Goal: Task Accomplishment & Management: Complete application form

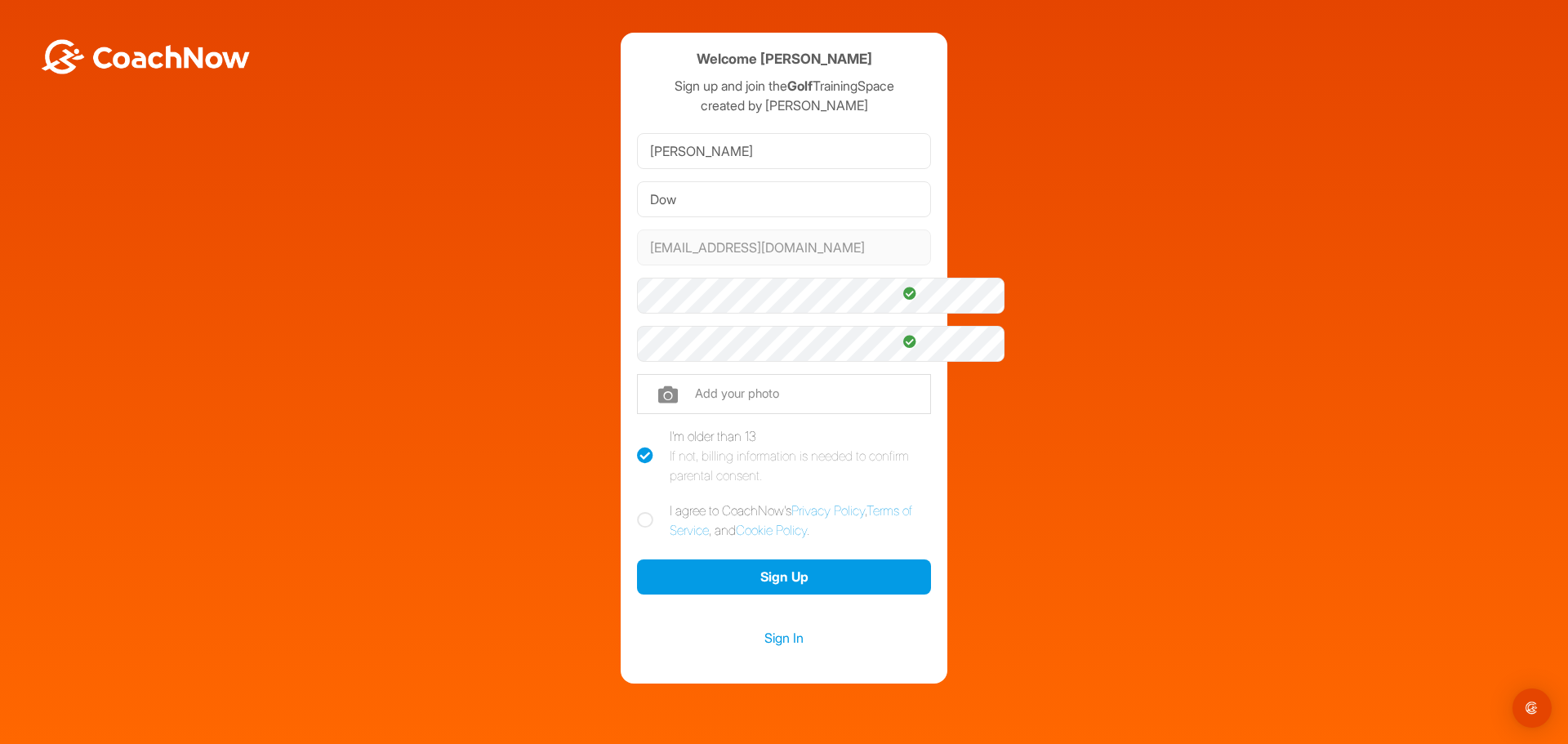
click at [637, 529] on icon at bounding box center [644, 519] width 16 height 16
click at [637, 512] on input "I agree to CoachNow's Privacy Policy , Terms of Service , and Cookie Policy ." at bounding box center [641, 505] width 10 height 10
checkbox input "true"
click at [799, 594] on button "Sign Up" at bounding box center [784, 577] width 294 height 35
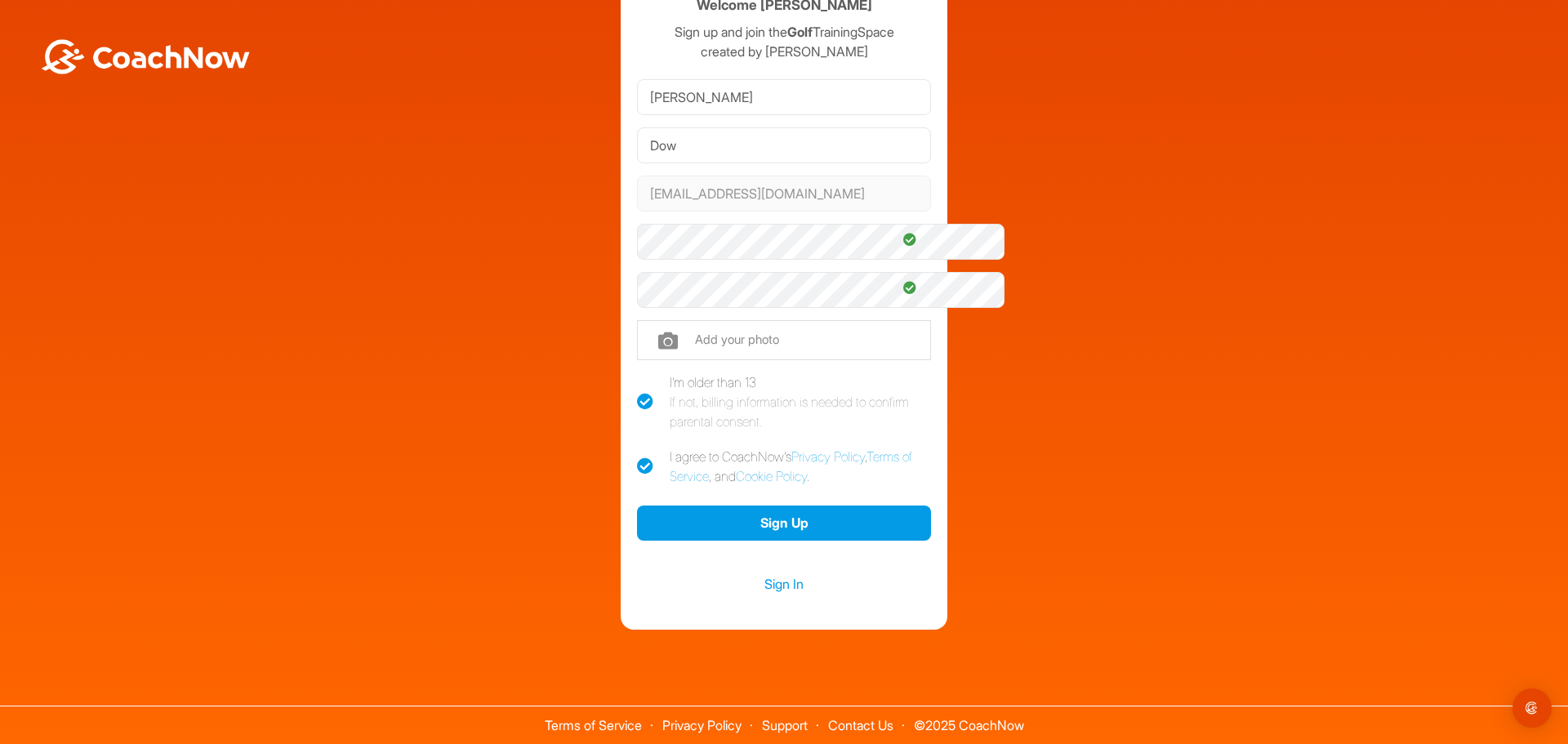
scroll to position [171, 0]
click at [764, 574] on link "Sign In" at bounding box center [784, 584] width 294 height 22
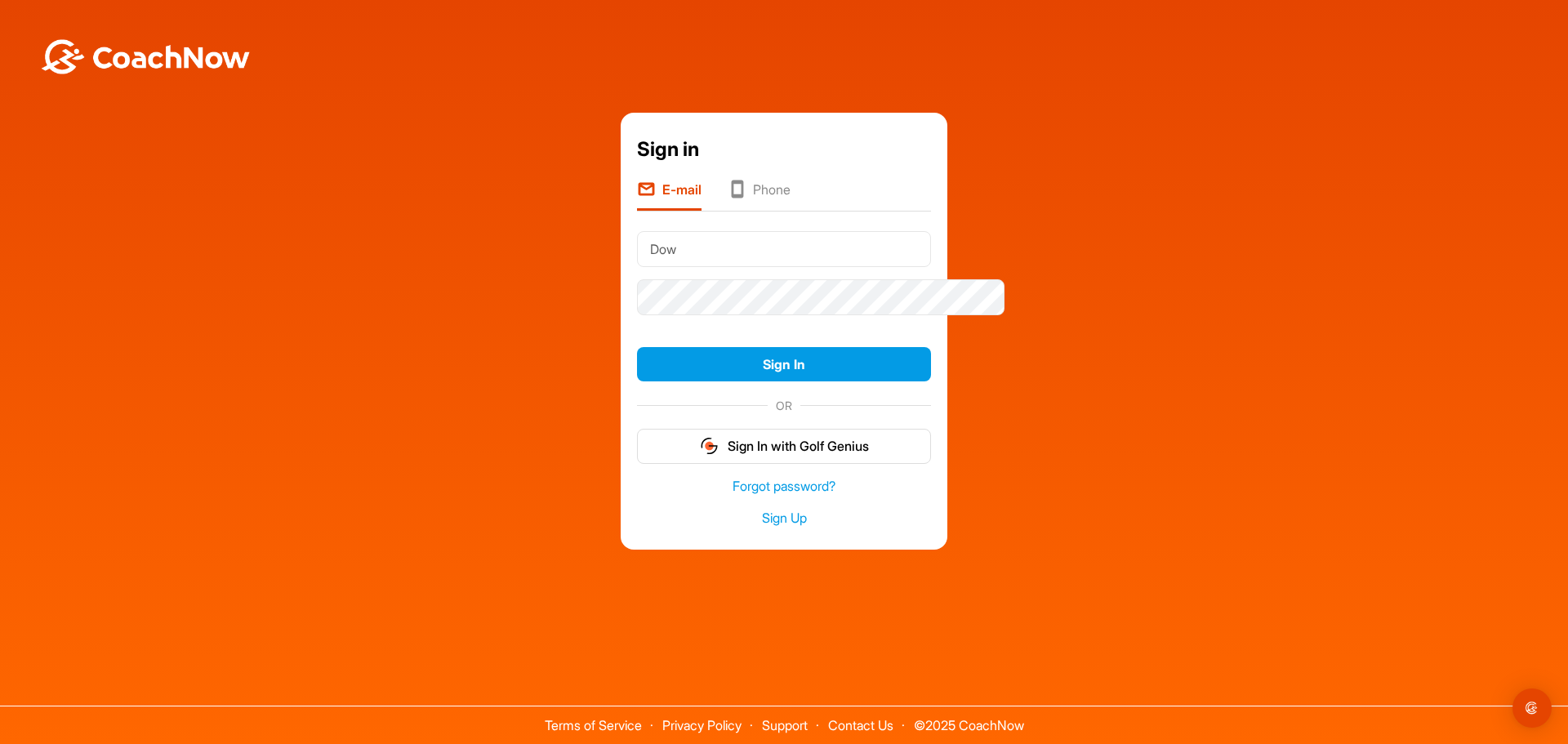
drag, startPoint x: 665, startPoint y: 233, endPoint x: 597, endPoint y: 217, distance: 69.9
click at [621, 217] on div "Sign in E-mail Phone Dow Sign In OR Sign In with Golf Genius Forgot password? S…" at bounding box center [784, 331] width 326 height 437
type input "pddow@aol.com"
click at [768, 347] on button "Sign In" at bounding box center [784, 364] width 294 height 35
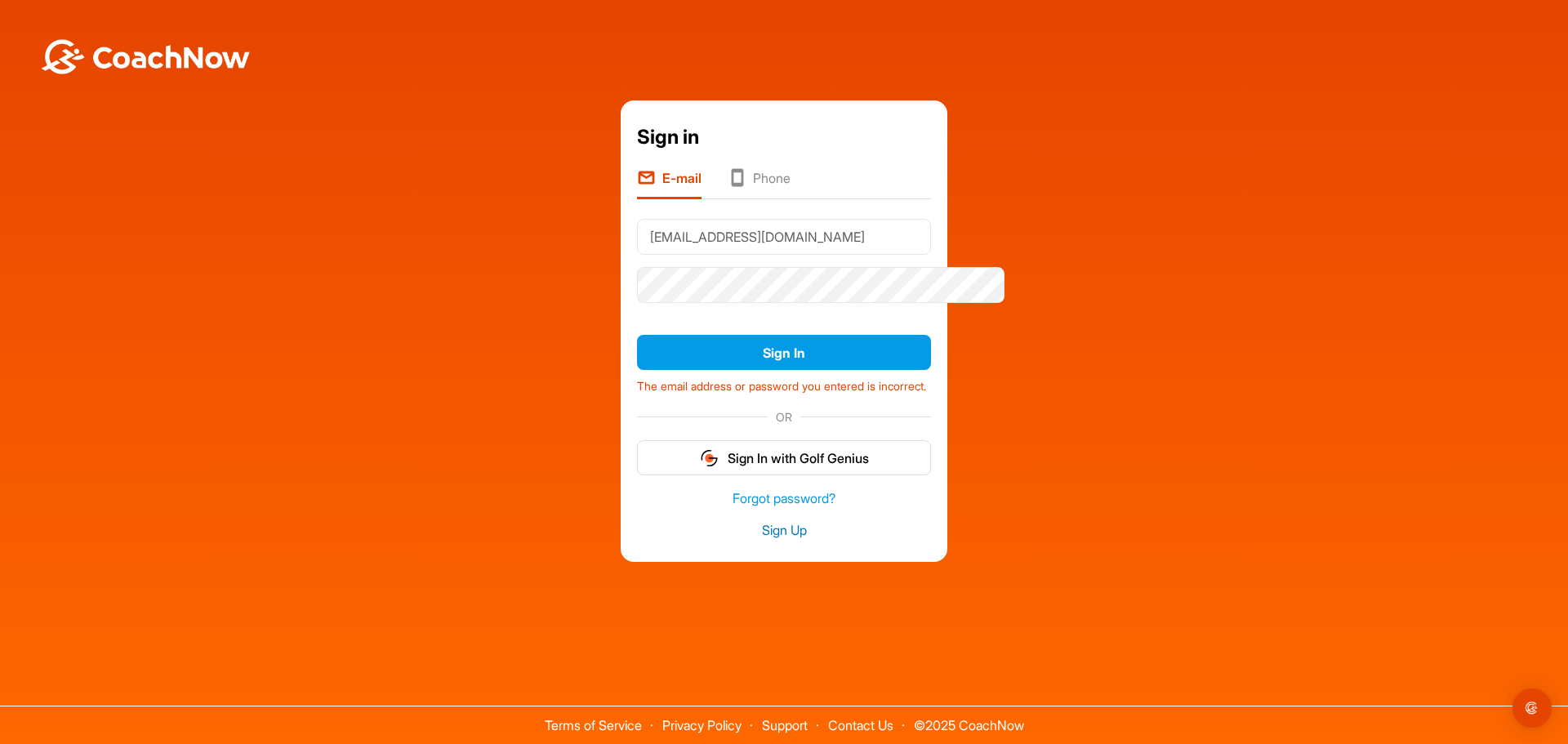
click at [776, 532] on link "Sign Up" at bounding box center [784, 530] width 294 height 19
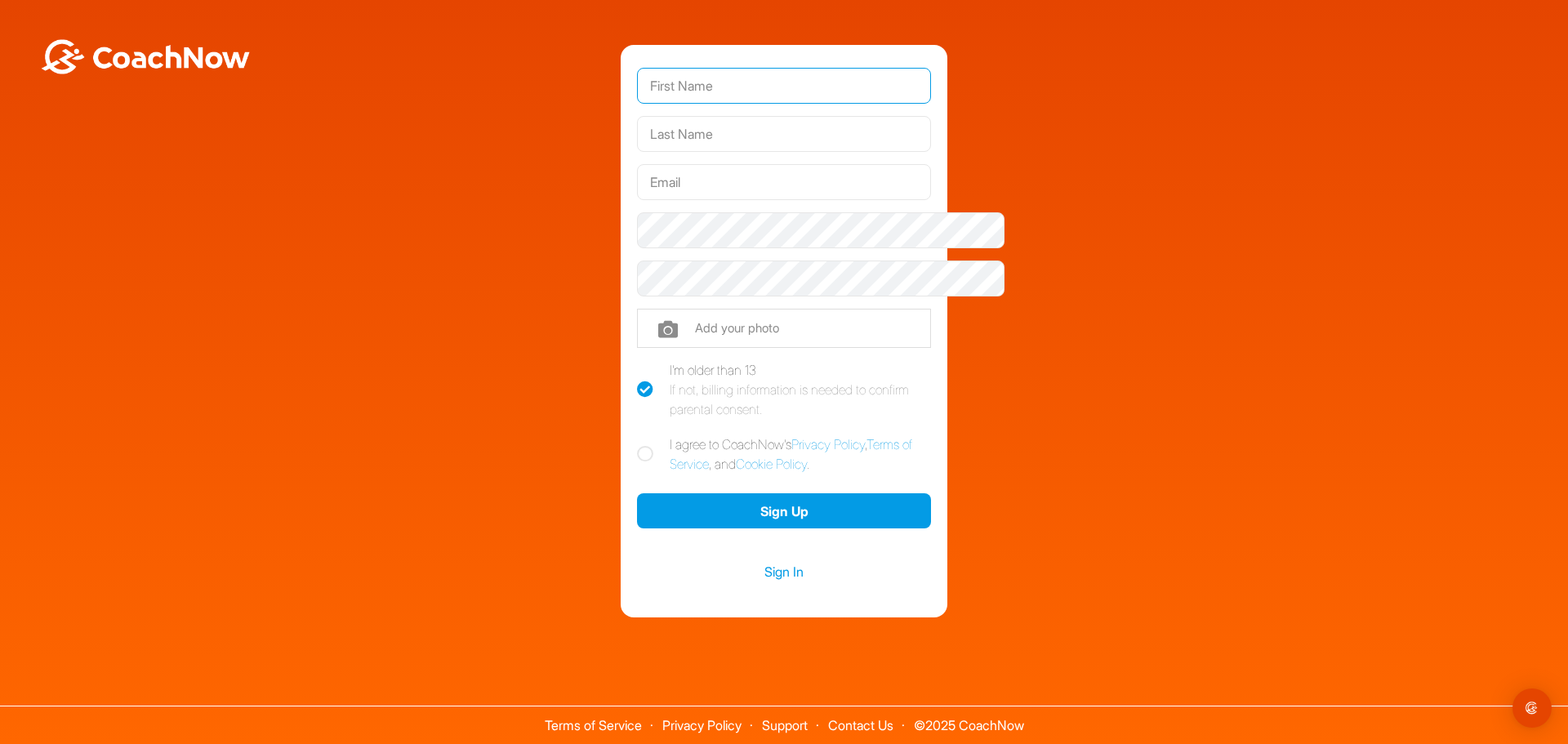
click at [746, 89] on input "text" at bounding box center [784, 86] width 294 height 36
type input "Peter"
type input "Dow"
type input "pddow@aol.com"
click at [637, 462] on icon at bounding box center [644, 453] width 16 height 16
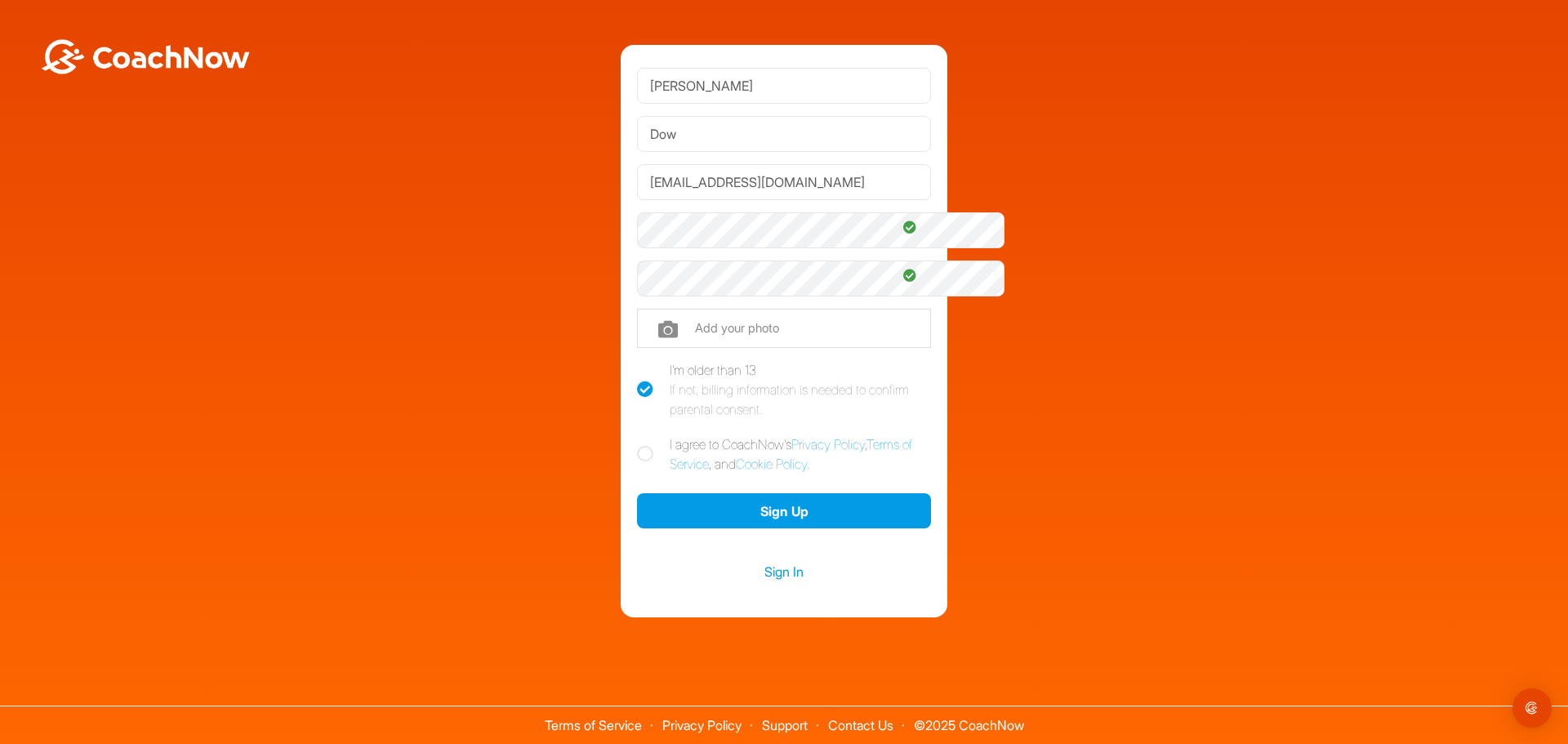
click at [637, 445] on input "I agree to CoachNow's Privacy Policy , Terms of Service , and Cookie Policy ." at bounding box center [641, 439] width 10 height 10
checkbox input "true"
click at [839, 529] on button "Sign Up" at bounding box center [784, 510] width 294 height 35
click at [772, 582] on link "Sign In" at bounding box center [784, 572] width 294 height 22
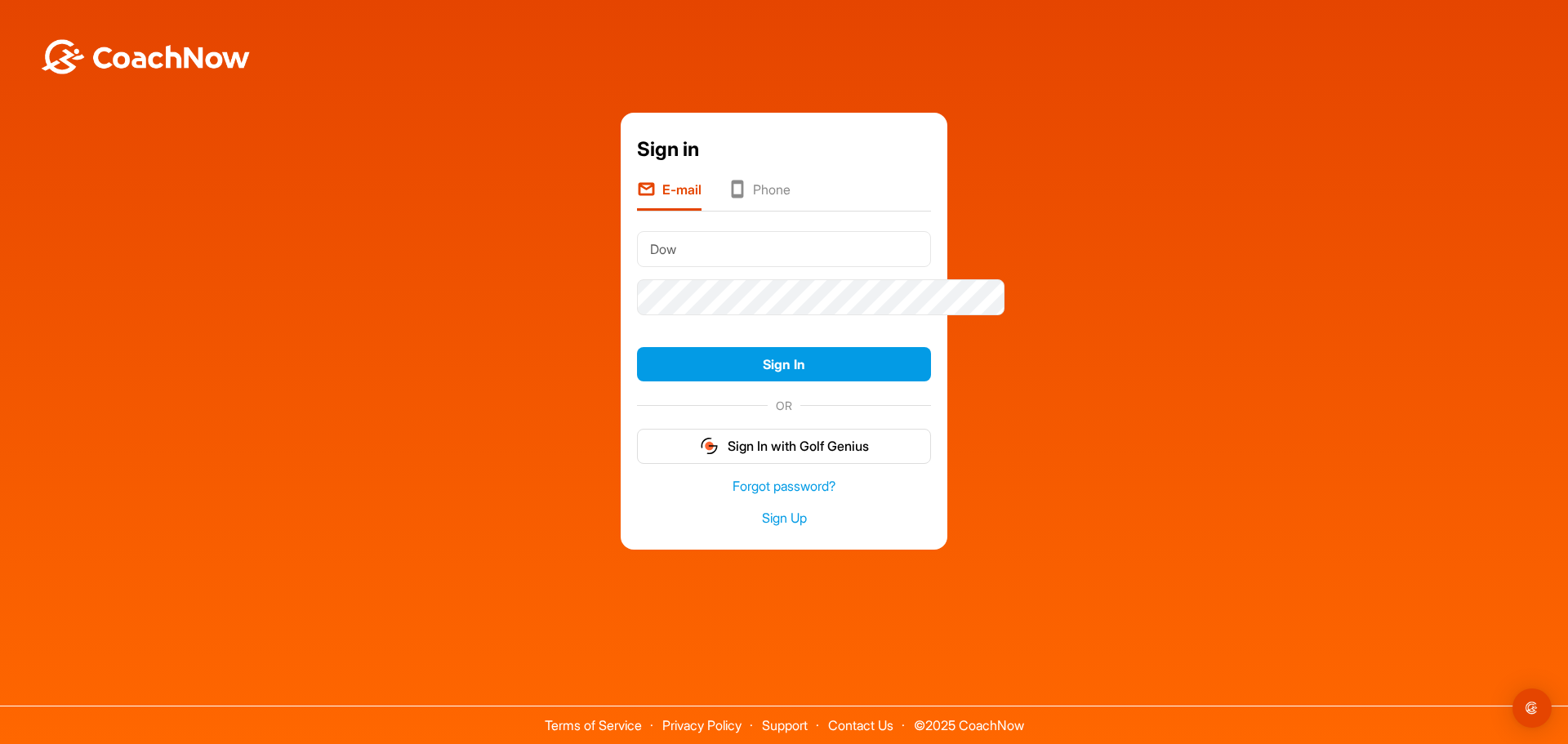
drag, startPoint x: 667, startPoint y: 229, endPoint x: 596, endPoint y: 229, distance: 71.0
click at [621, 229] on div "Sign in E-mail Phone Dow Sign In OR Sign In with Golf Genius Forgot password? S…" at bounding box center [784, 331] width 326 height 437
type input "pddow@aol.com"
click at [797, 355] on button "Sign In" at bounding box center [784, 364] width 294 height 35
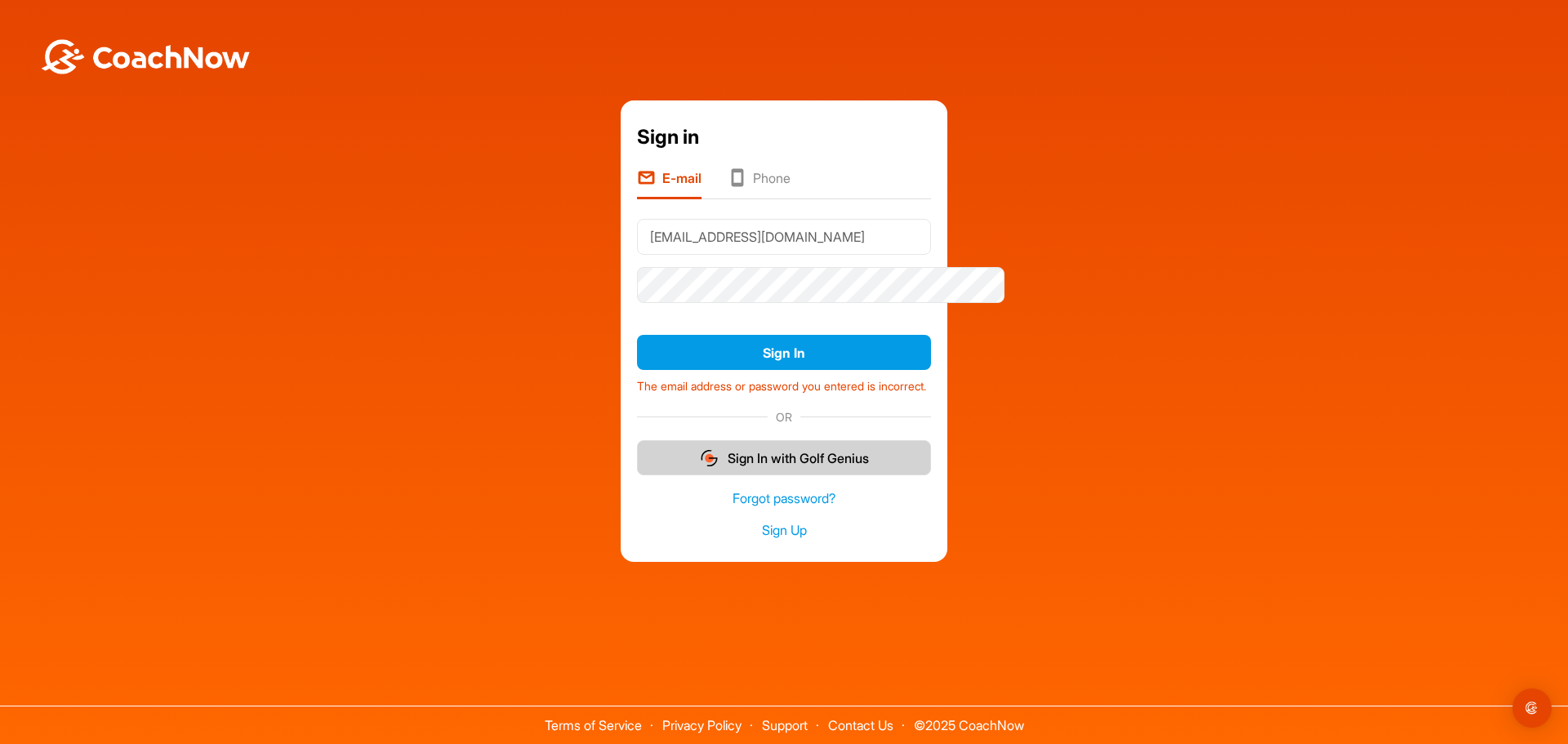
click at [772, 456] on button "Sign In with Golf Genius" at bounding box center [784, 457] width 294 height 35
